Goal: Task Accomplishment & Management: Complete application form

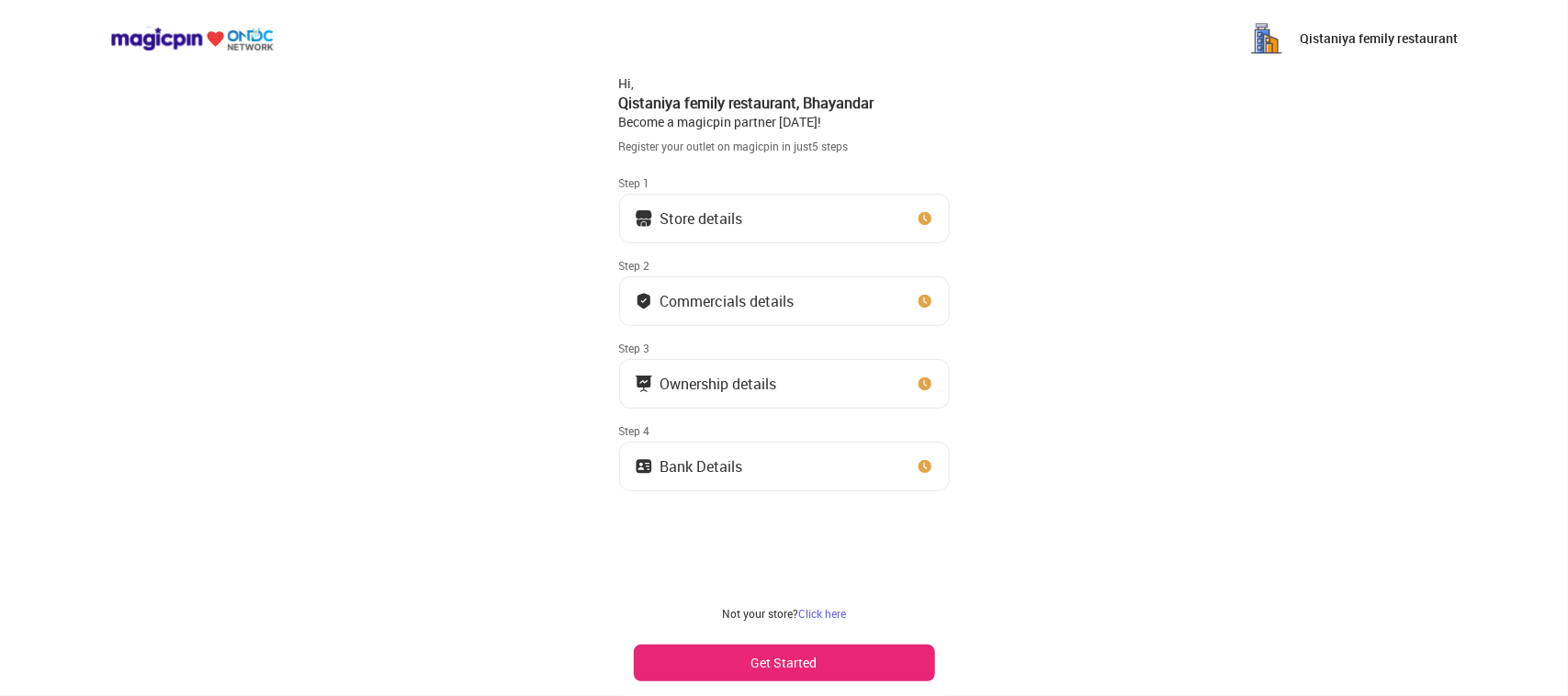
click at [745, 206] on button "Store details" at bounding box center [784, 217] width 331 height 49
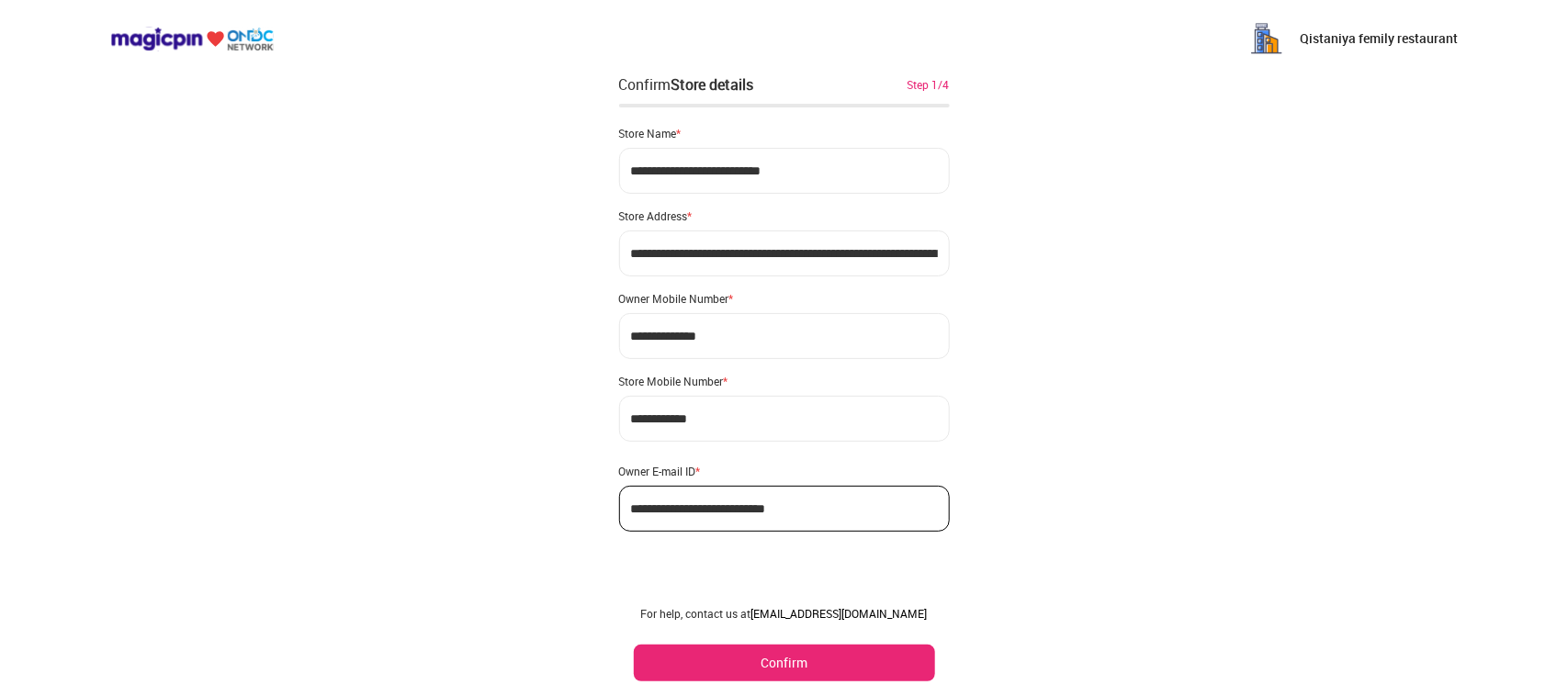
scroll to position [2, 0]
click at [785, 655] on button "Confirm" at bounding box center [784, 663] width 301 height 37
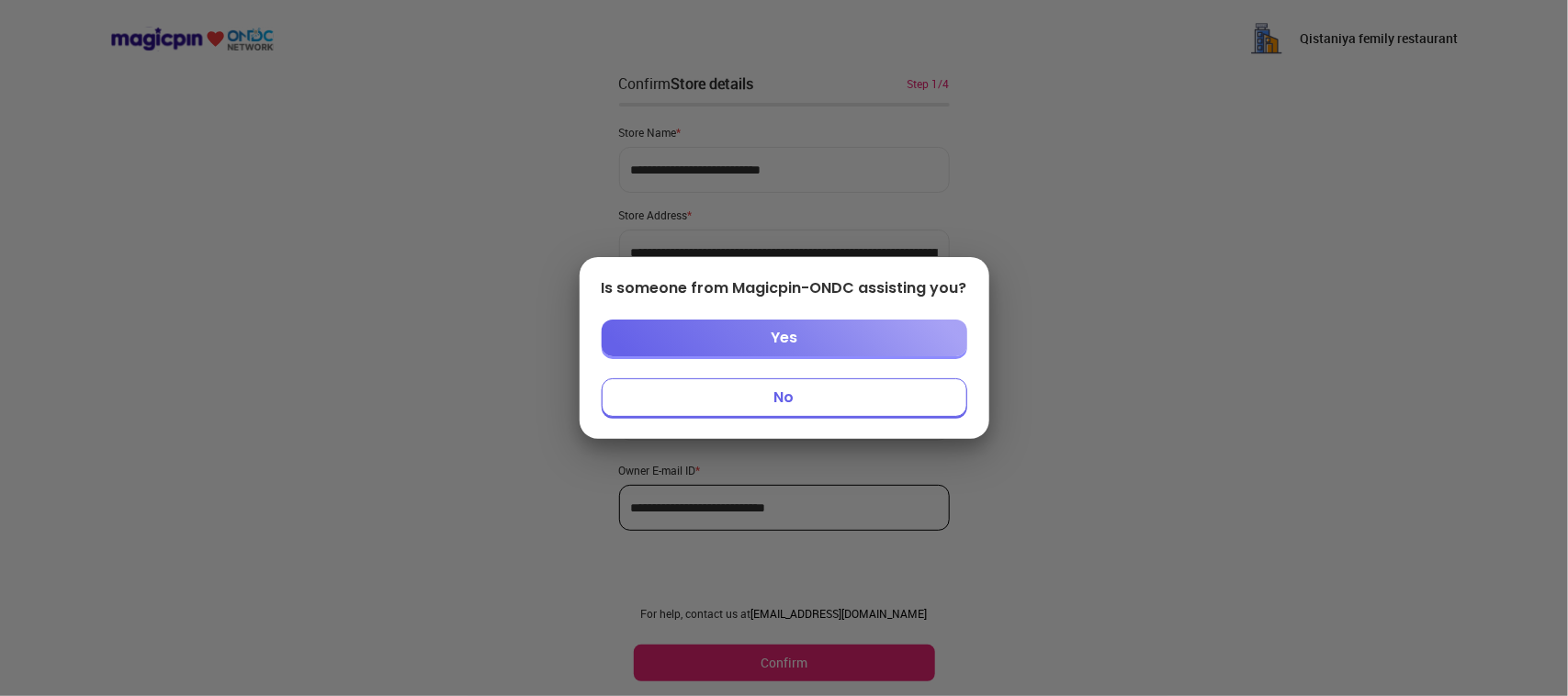
click at [750, 340] on button "Yes" at bounding box center [784, 338] width 365 height 37
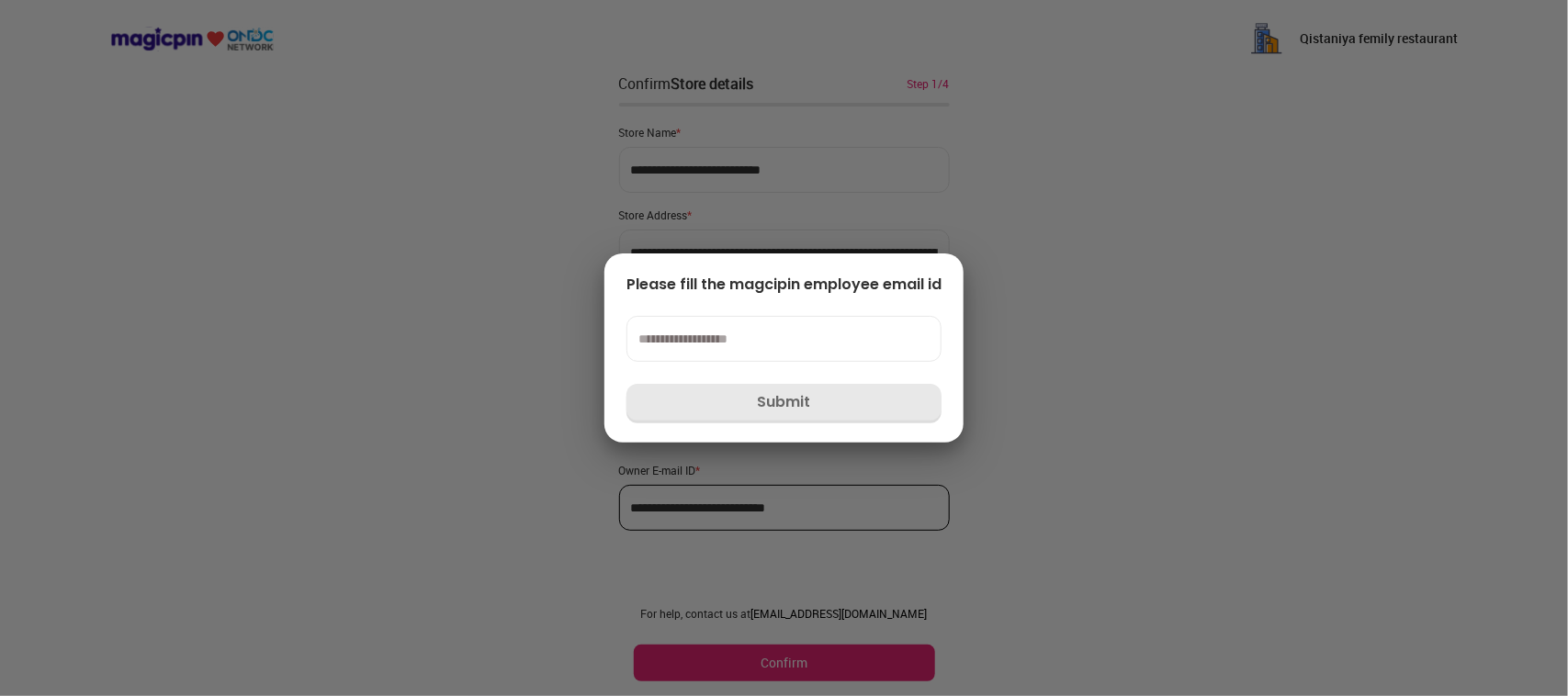
click at [750, 340] on input at bounding box center [784, 338] width 315 height 46
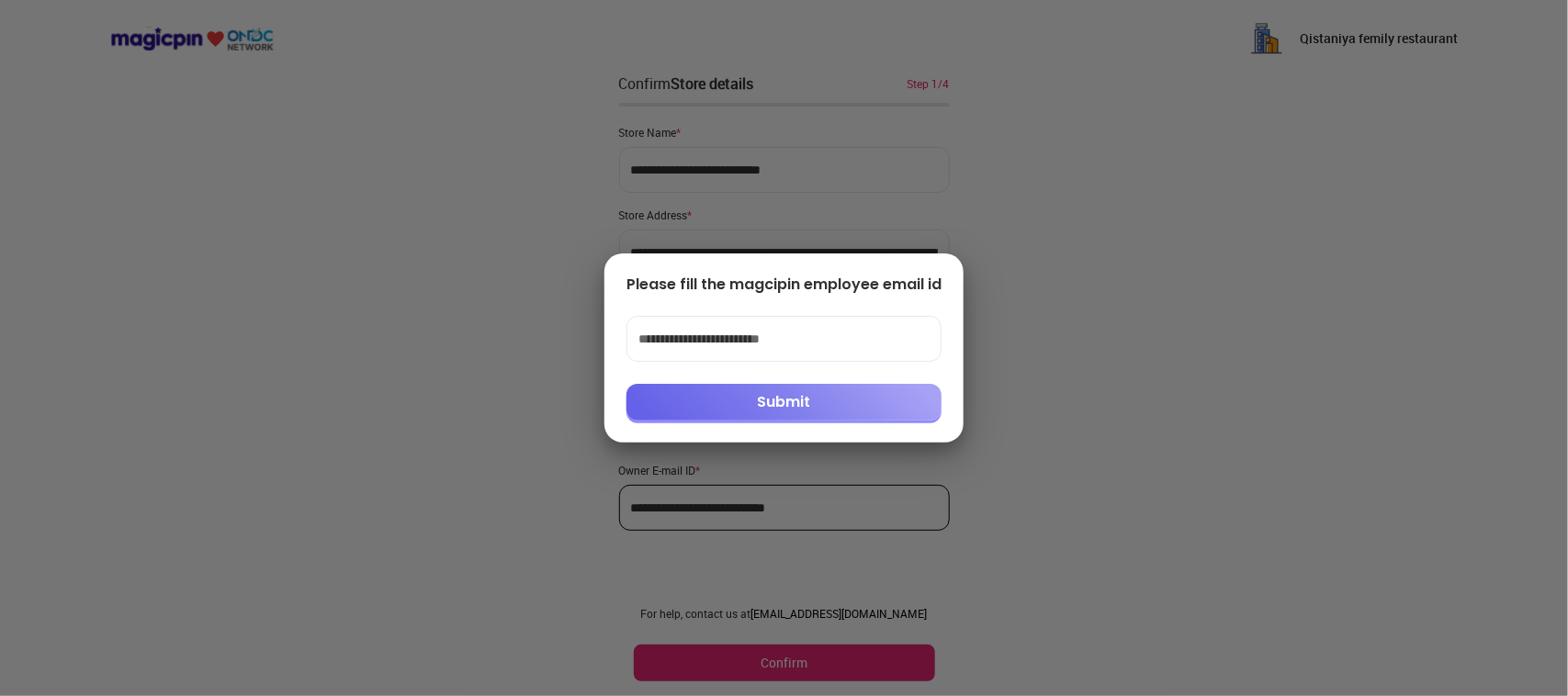
click at [765, 393] on button "Submit" at bounding box center [784, 402] width 315 height 37
click at [768, 336] on input "**********" at bounding box center [784, 338] width 315 height 46
type input "**********"
click at [806, 391] on button "Submit" at bounding box center [784, 402] width 315 height 37
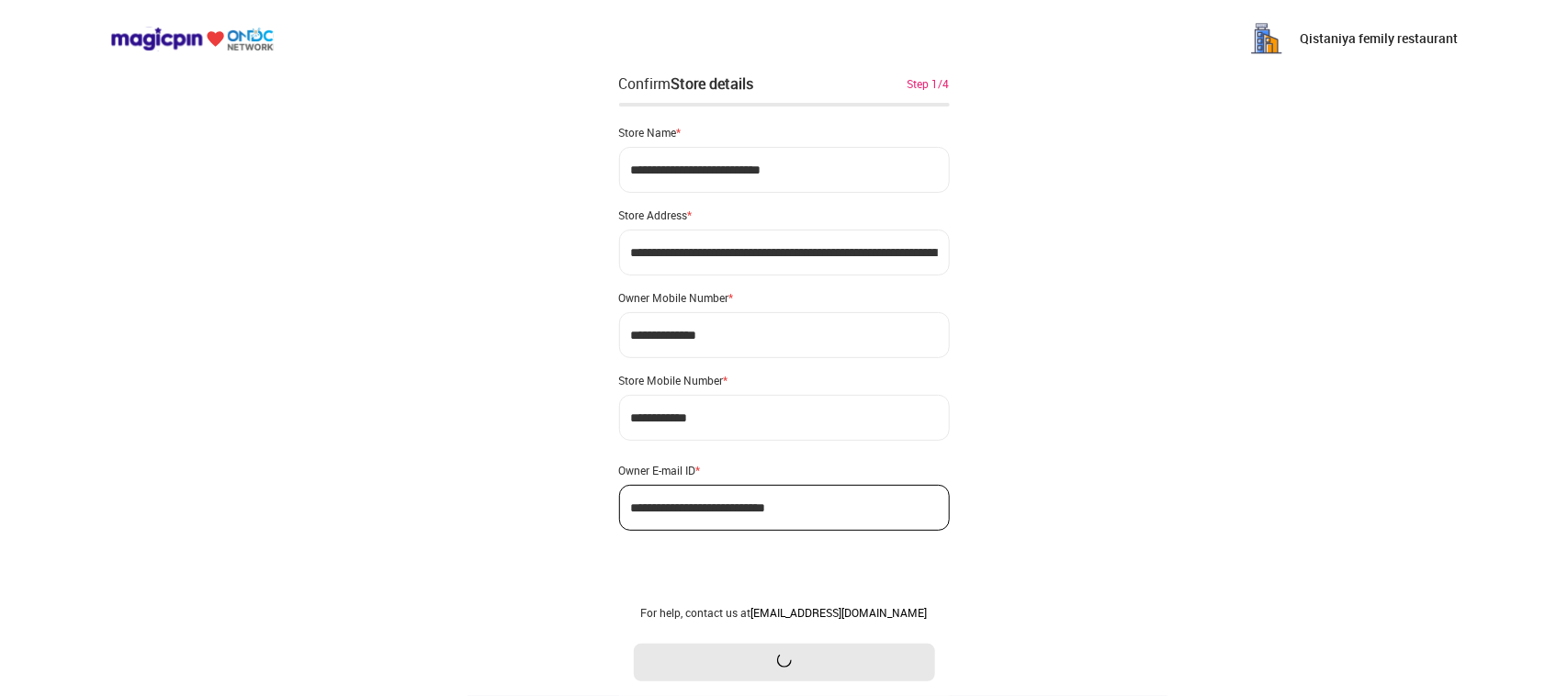
scroll to position [0, 0]
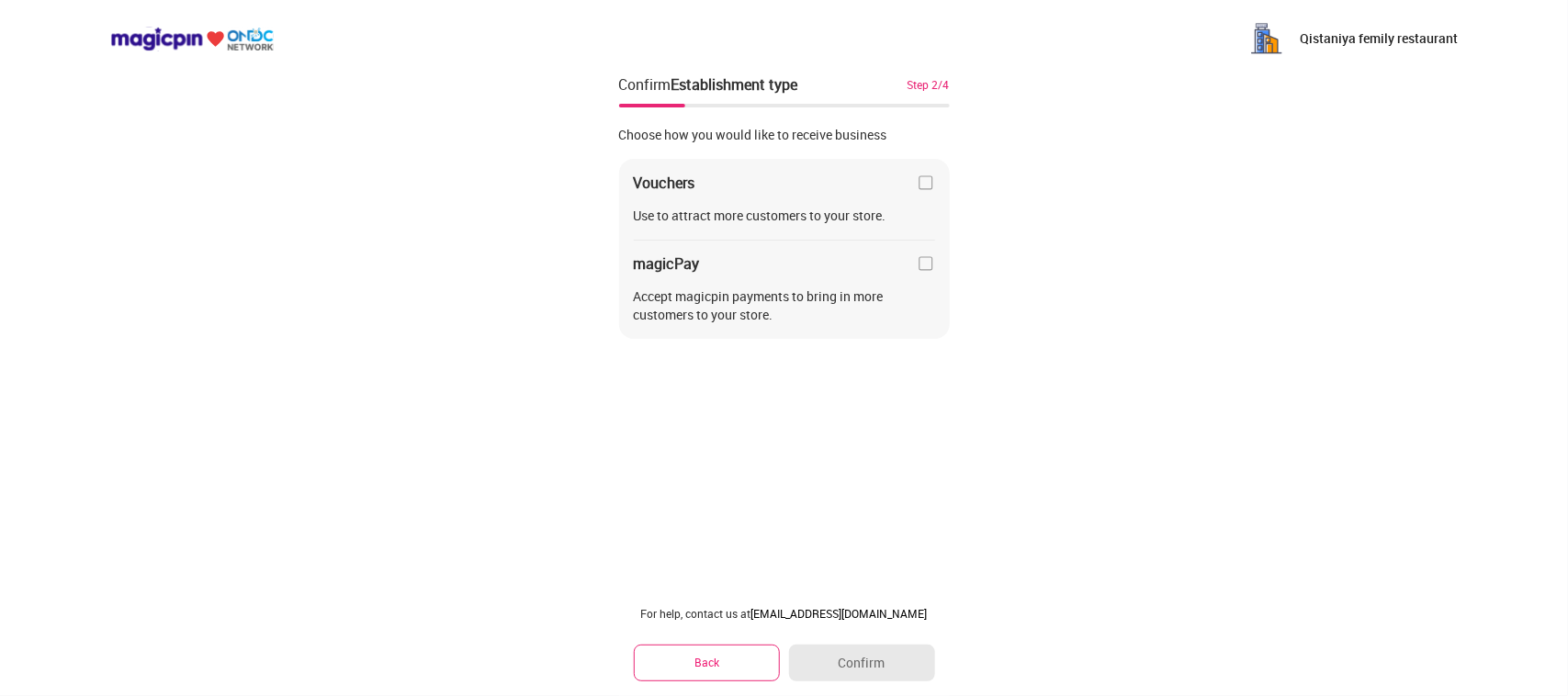
click at [729, 666] on button "Back" at bounding box center [707, 663] width 147 height 36
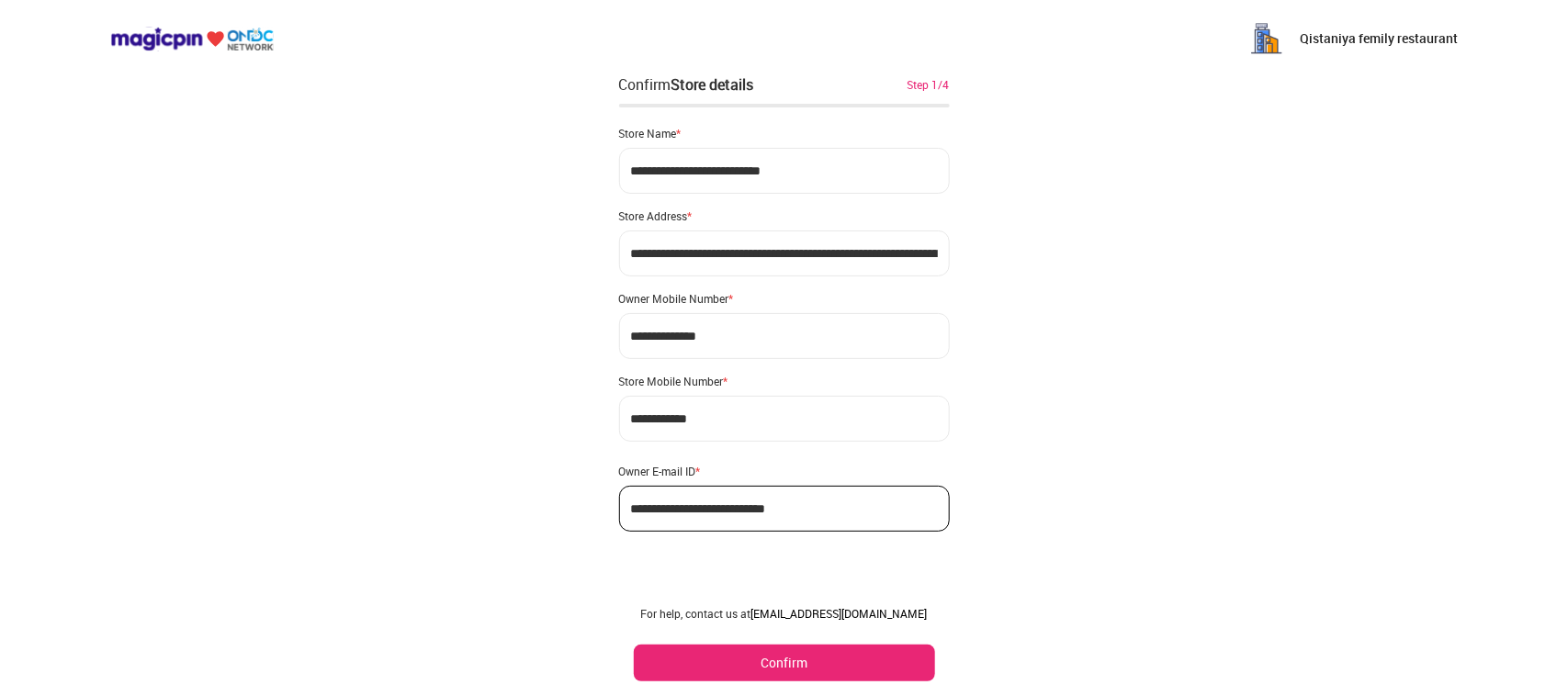
scroll to position [2, 0]
click at [796, 684] on div "For help, contact us at partner@magicpin.in Confirm" at bounding box center [784, 643] width 331 height 105
click at [792, 672] on button "Confirm" at bounding box center [784, 663] width 301 height 37
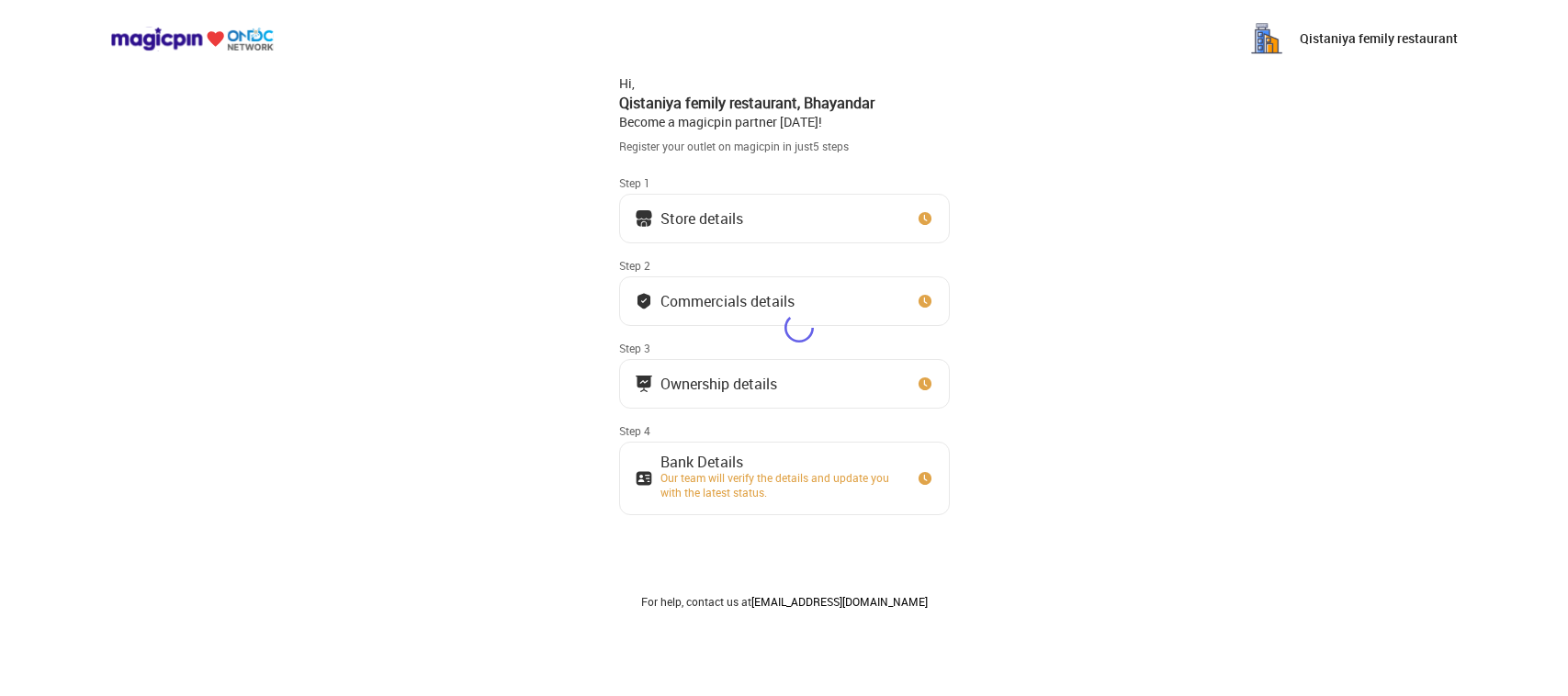
scroll to position [2, 0]
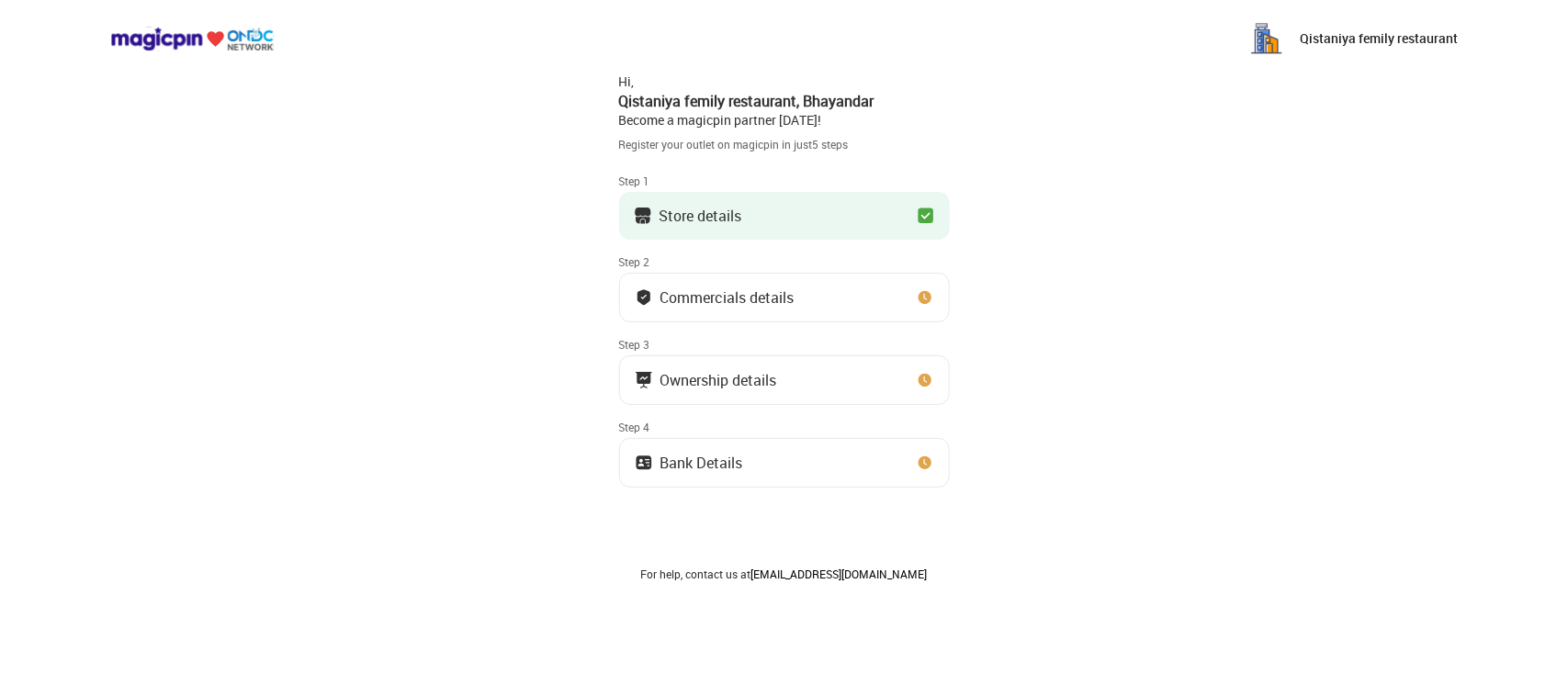
click at [788, 312] on button "Commercials details" at bounding box center [784, 296] width 331 height 49
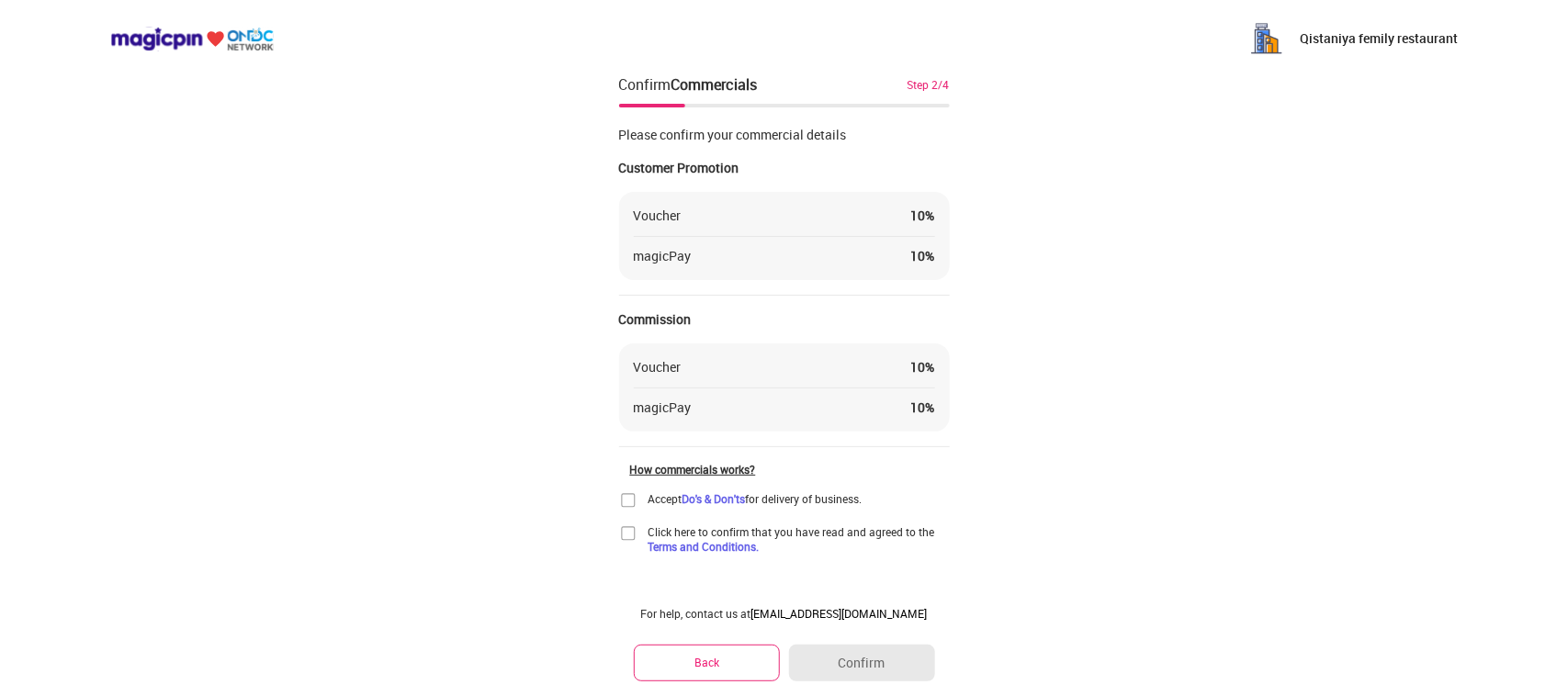
scroll to position [21, 0]
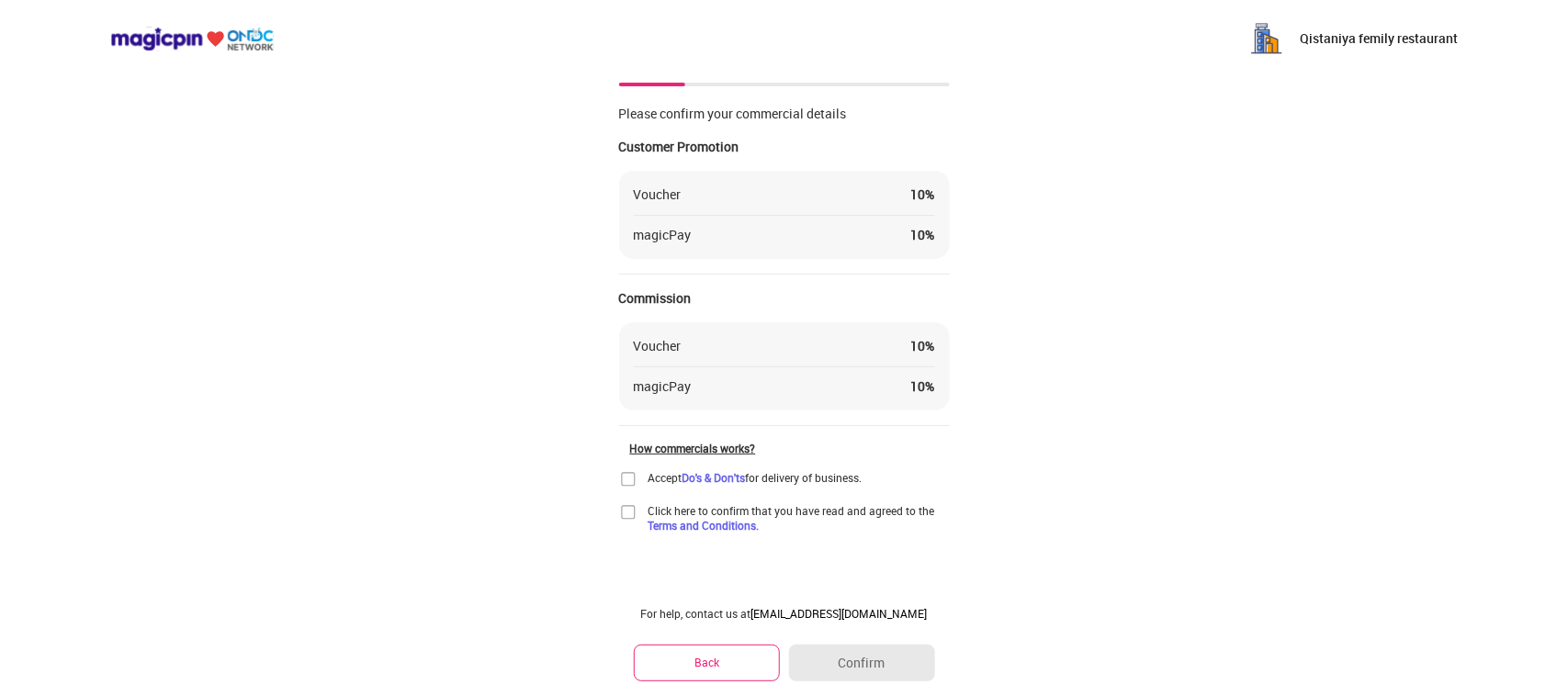
click at [626, 475] on img at bounding box center [628, 479] width 19 height 19
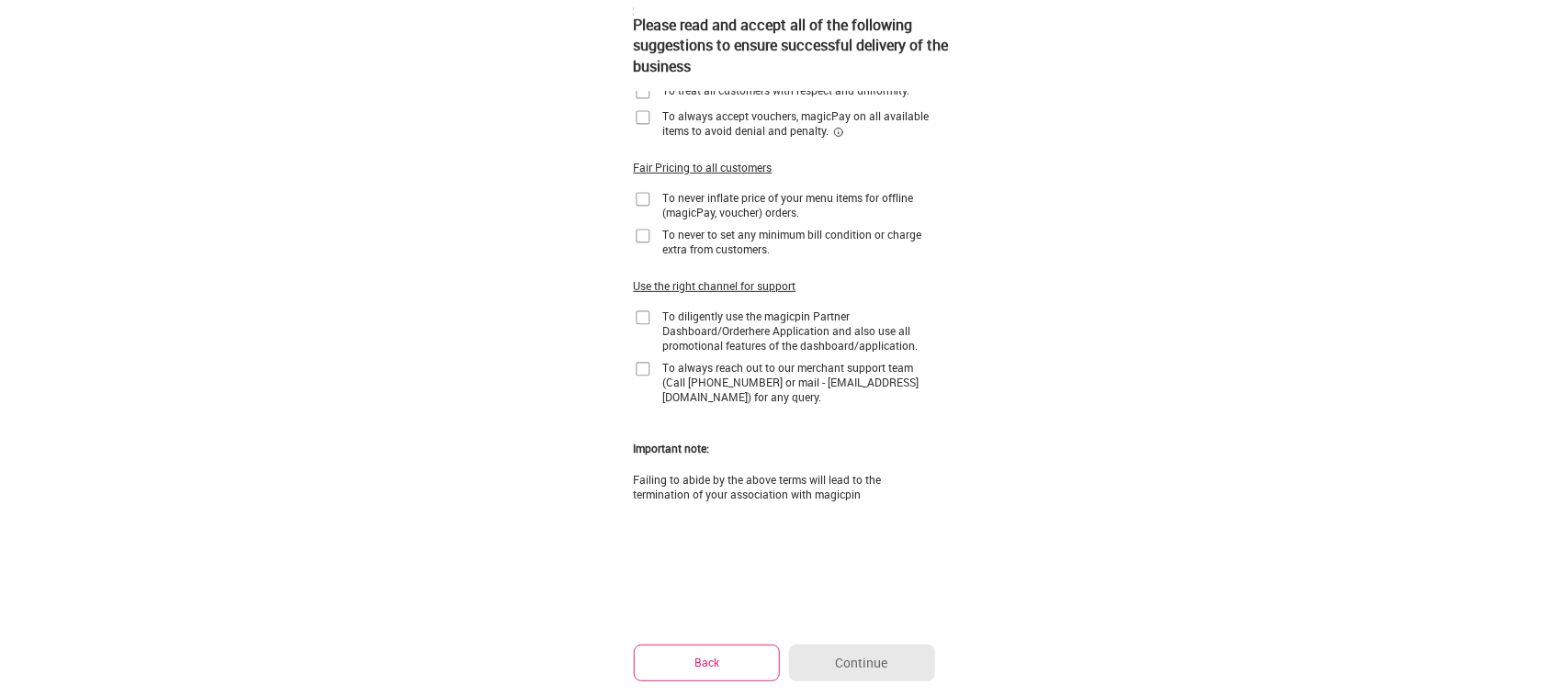
scroll to position [0, 0]
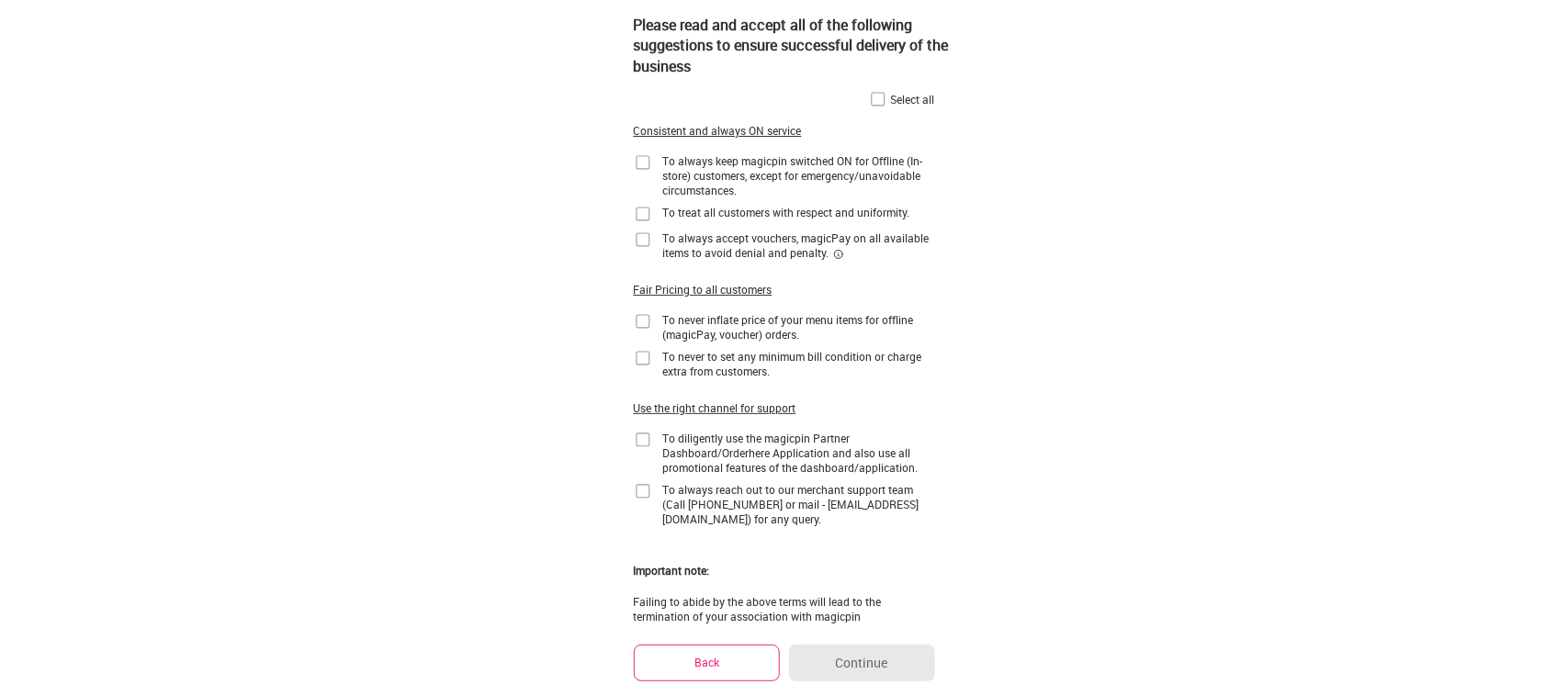
click at [879, 98] on img at bounding box center [878, 99] width 19 height 19
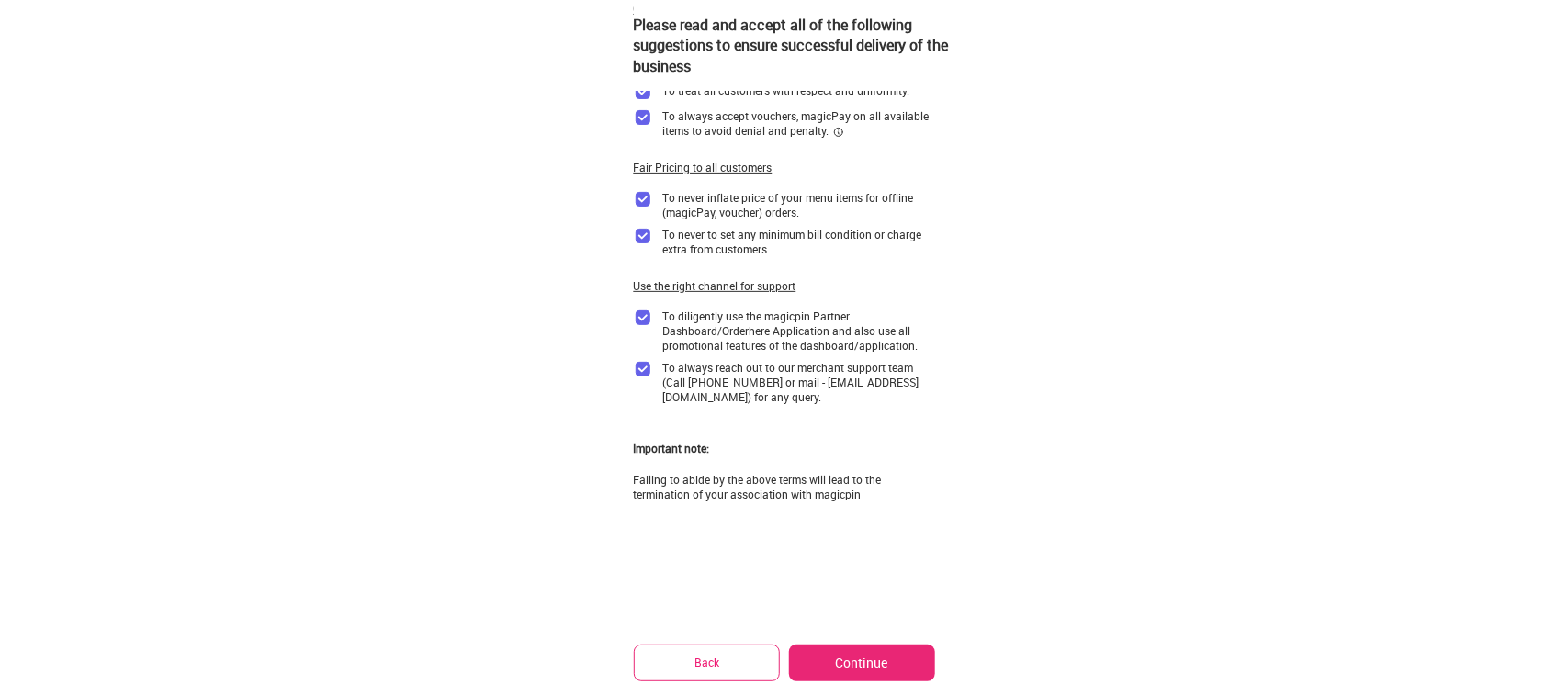
click at [879, 670] on button "Continue" at bounding box center [862, 663] width 145 height 37
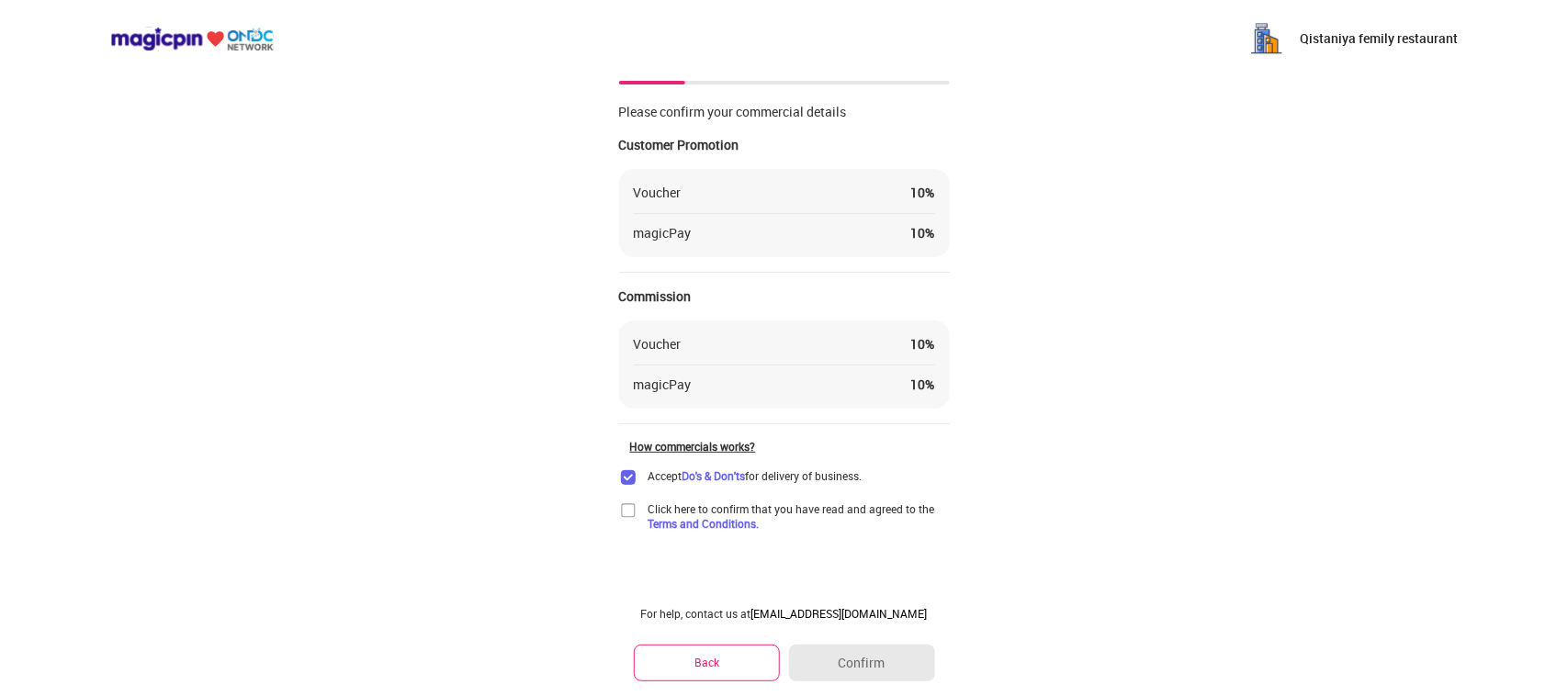
scroll to position [21, 0]
click at [629, 512] on img at bounding box center [628, 512] width 19 height 19
click at [847, 650] on button "Confirm" at bounding box center [862, 663] width 145 height 37
